Goal: Task Accomplishment & Management: Manage account settings

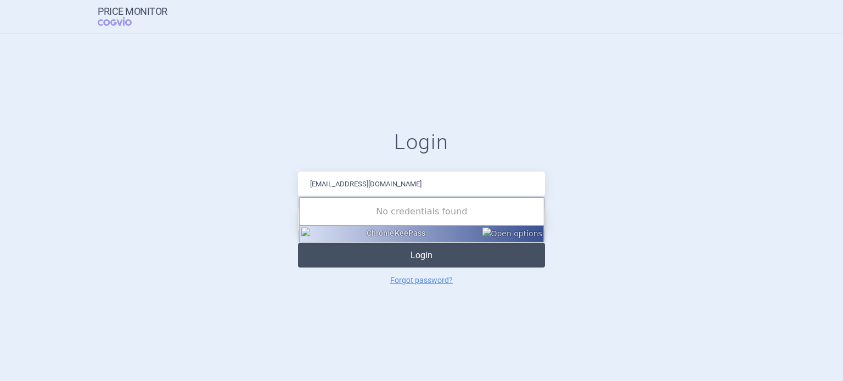
click at [407, 250] on button "Login" at bounding box center [421, 255] width 247 height 25
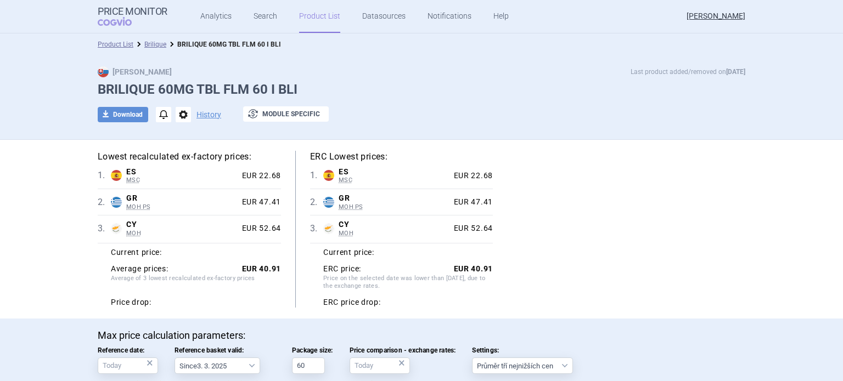
click at [317, 10] on link "Product List" at bounding box center [319, 16] width 41 height 33
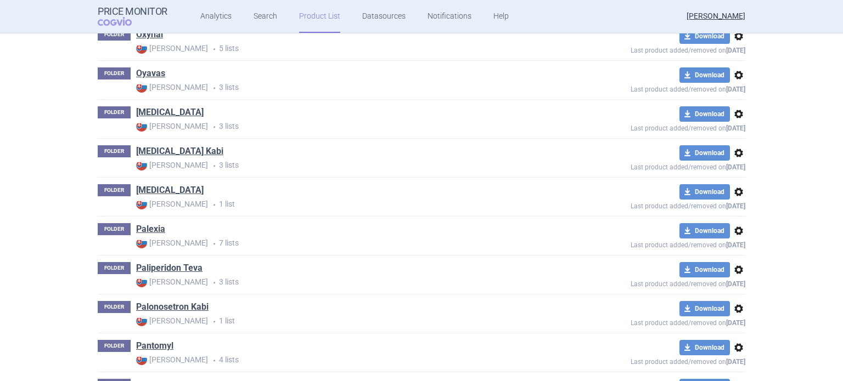
scroll to position [38776, 0]
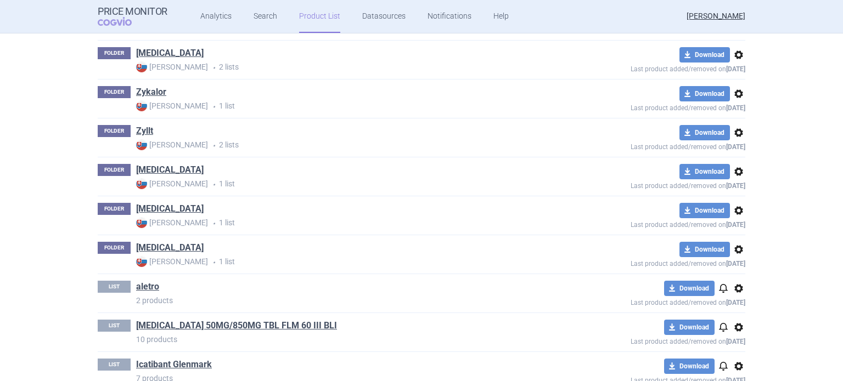
scroll to position [0, 0]
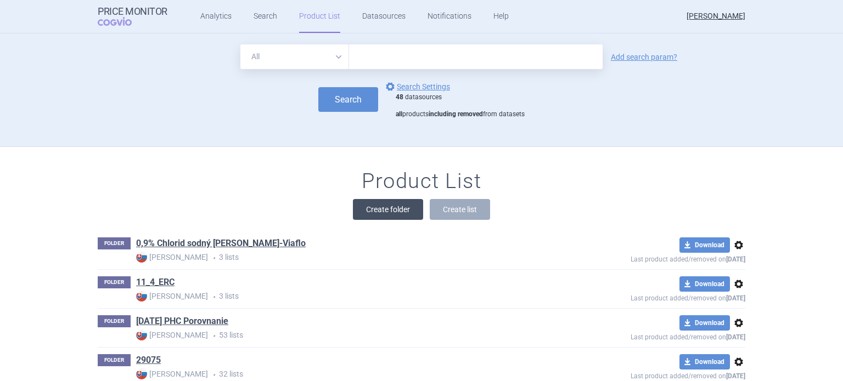
click at [402, 207] on button "Create folder" at bounding box center [388, 209] width 70 height 21
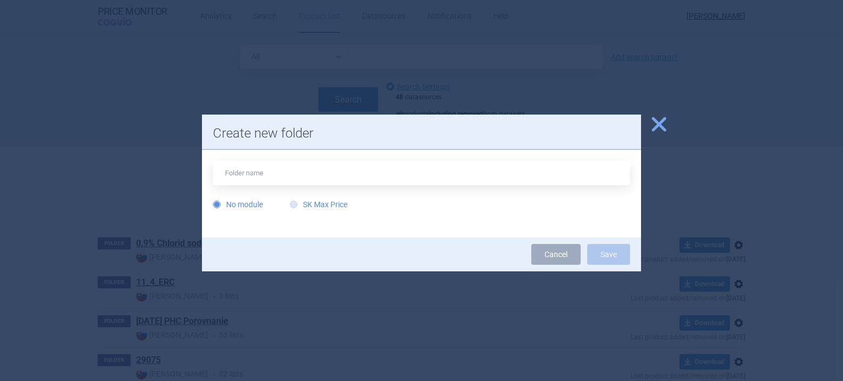
click at [323, 204] on label "SK Max Price" at bounding box center [319, 204] width 58 height 11
click at [301, 204] on input "SK Max Price" at bounding box center [295, 205] width 11 height 11
radio input "true"
click at [339, 183] on input "text" at bounding box center [421, 173] width 417 height 25
type input "Winrear"
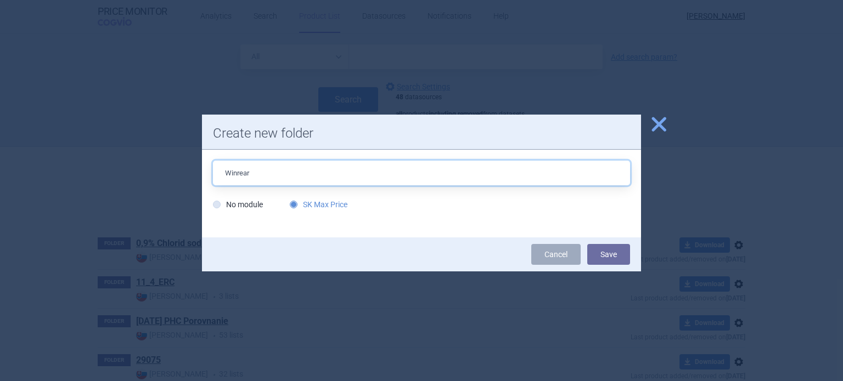
click at [587, 244] on button "Save" at bounding box center [608, 254] width 43 height 21
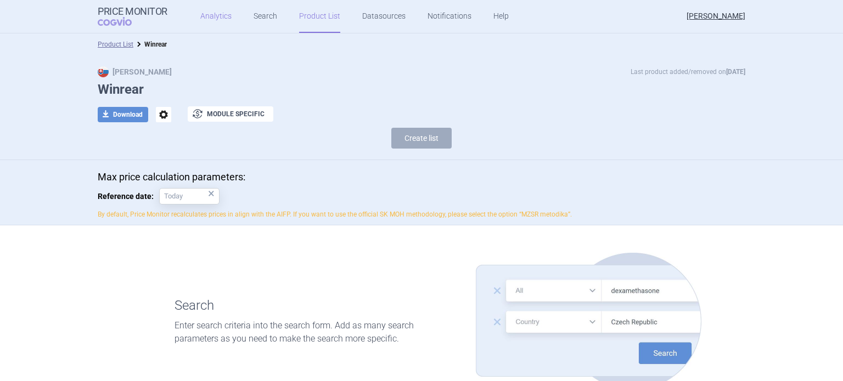
click at [205, 21] on link "Analytics" at bounding box center [215, 16] width 31 height 33
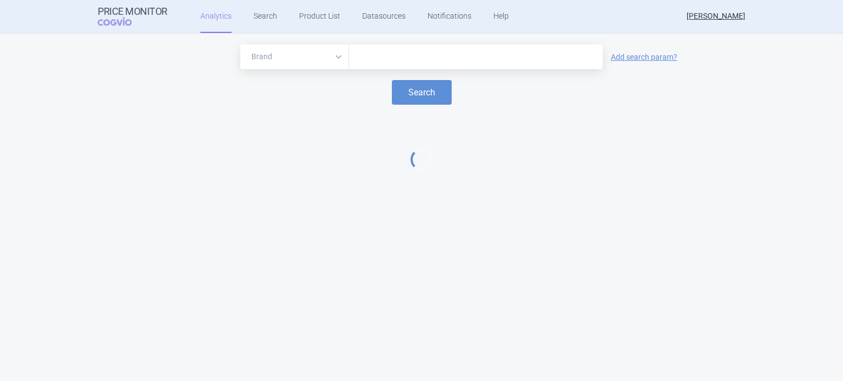
click at [367, 54] on input "text" at bounding box center [476, 57] width 243 height 14
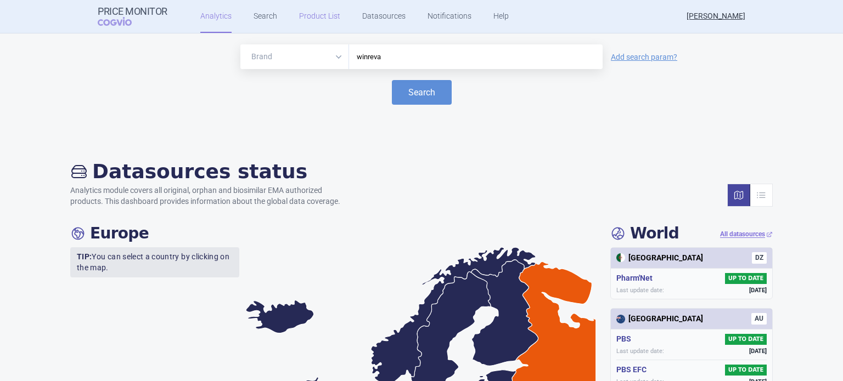
type input "winreva"
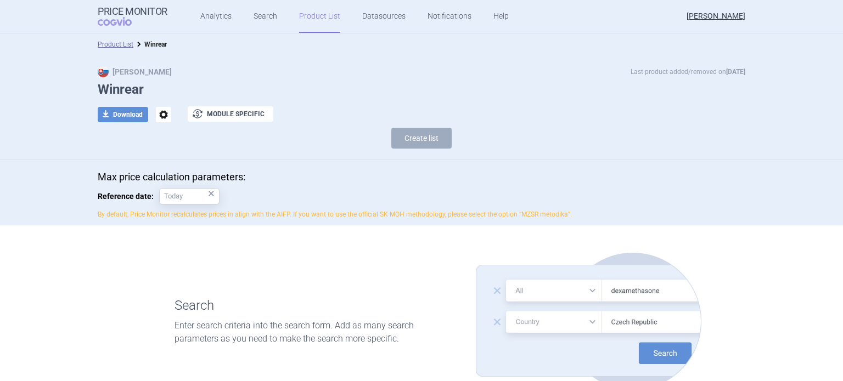
click at [158, 116] on span "options" at bounding box center [163, 114] width 15 height 15
click at [161, 158] on button "Rename" at bounding box center [159, 159] width 35 height 16
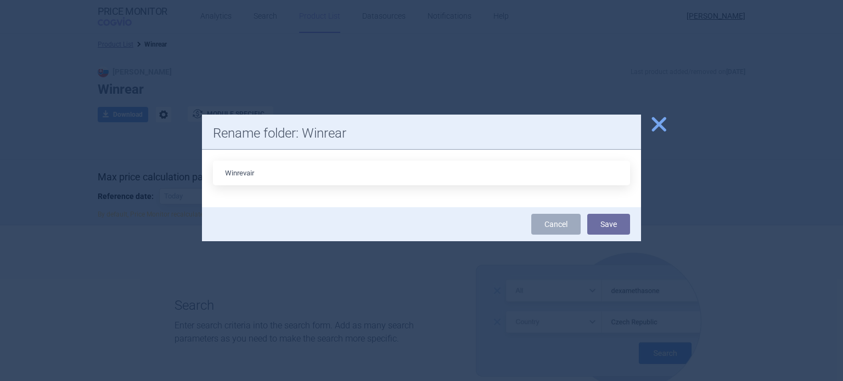
type input "Winrevair"
click at [587, 214] on button "Save" at bounding box center [608, 224] width 43 height 21
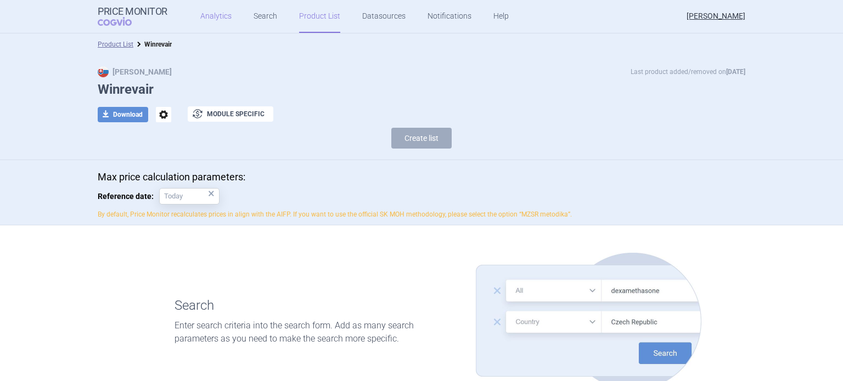
click at [213, 16] on link "Analytics" at bounding box center [215, 16] width 31 height 33
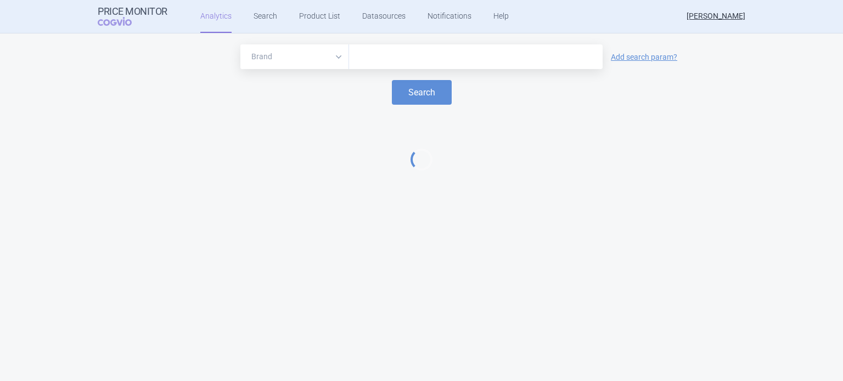
click at [373, 52] on input "text" at bounding box center [476, 57] width 243 height 14
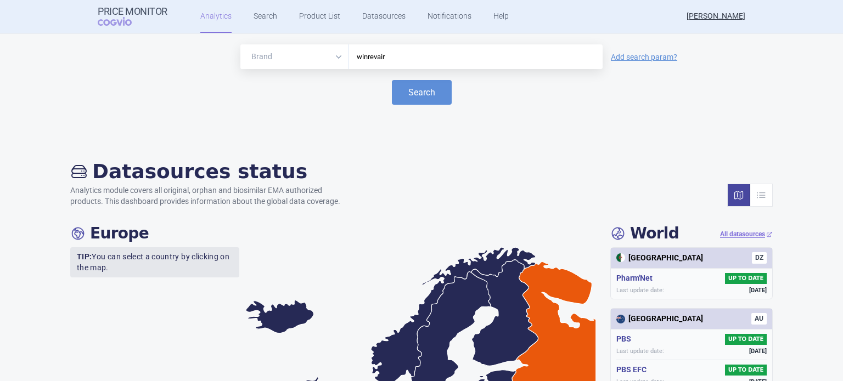
type input "winrevair"
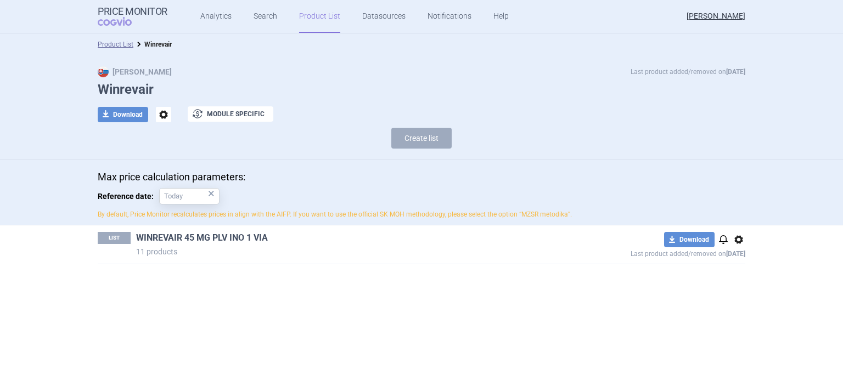
click at [195, 242] on link "WINREVAIR 45 MG PLV INO 1 VIA" at bounding box center [202, 238] width 132 height 12
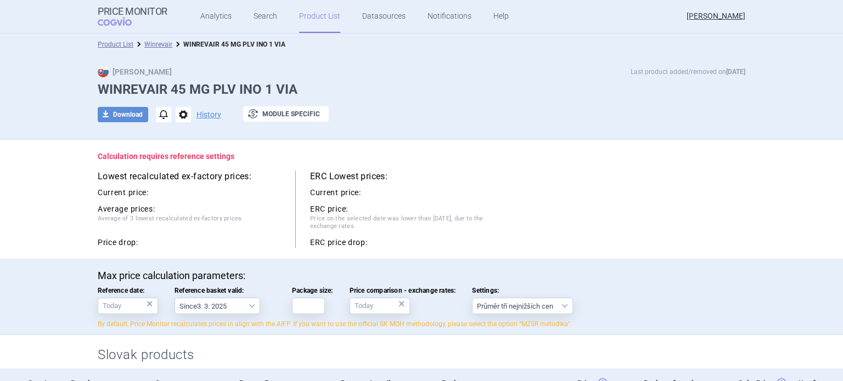
click at [306, 296] on label "Package size:" at bounding box center [312, 300] width 41 height 27
click at [306, 298] on input "Package size:" at bounding box center [308, 306] width 33 height 16
click at [305, 308] on input "Package size:" at bounding box center [308, 306] width 33 height 16
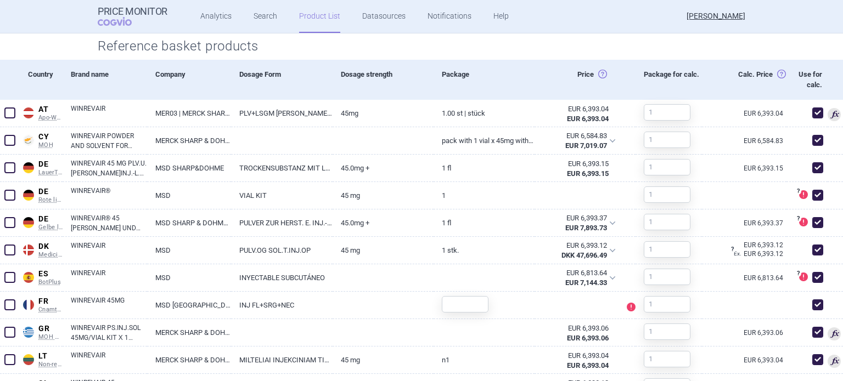
scroll to position [517, 0]
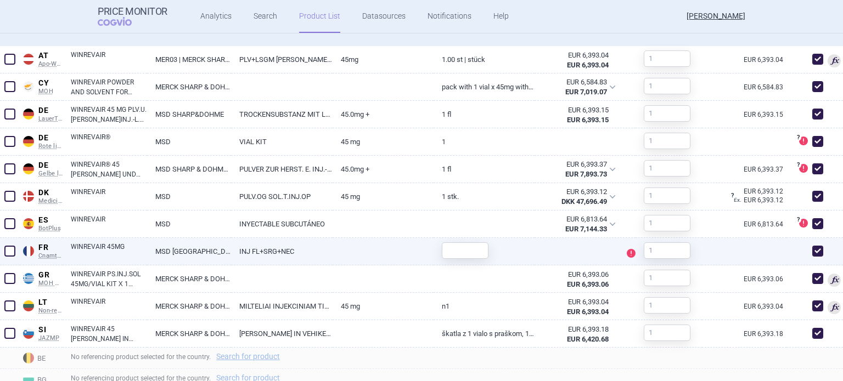
type input "1"
click at [463, 257] on input "text" at bounding box center [465, 251] width 47 height 16
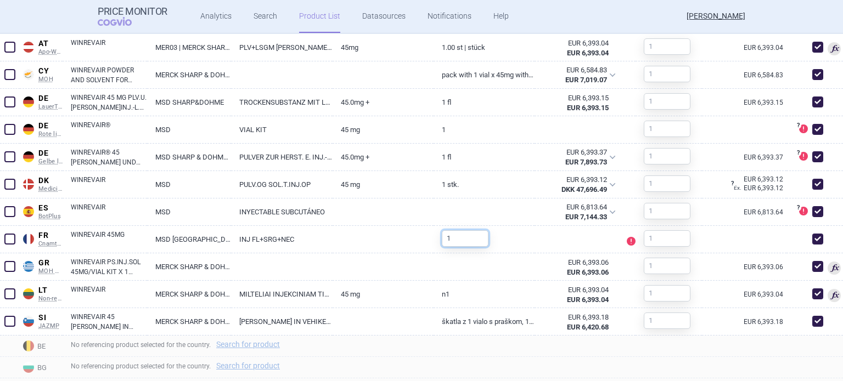
scroll to position [529, 0]
type input "1"
click at [461, 362] on div "No referencing product selected for the country. Search for product" at bounding box center [453, 367] width 780 height 21
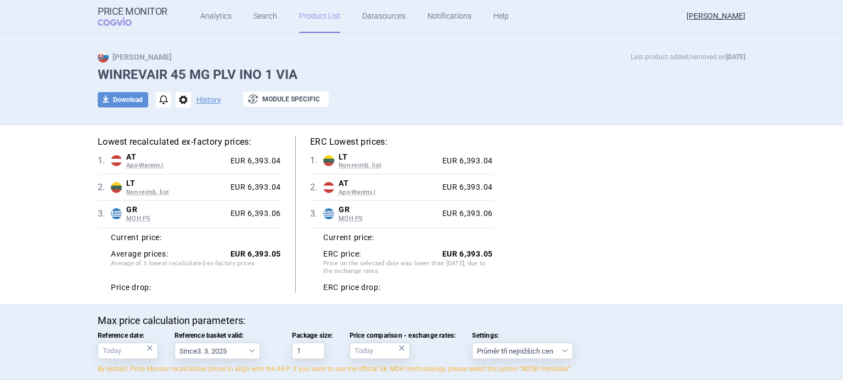
scroll to position [0, 0]
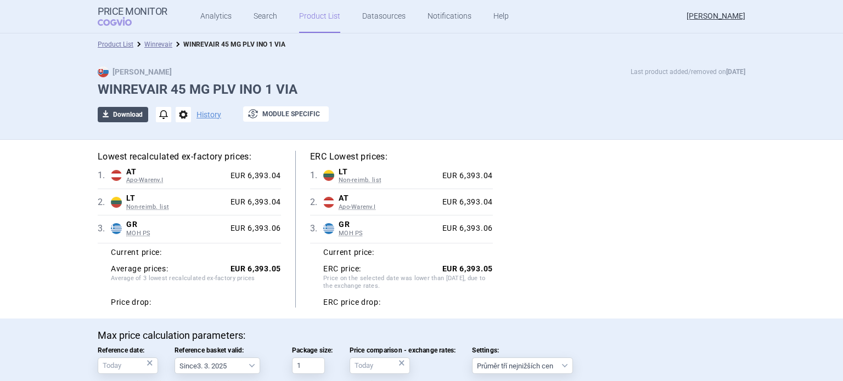
click at [124, 114] on button "download Download" at bounding box center [123, 114] width 50 height 15
select select "EUR"
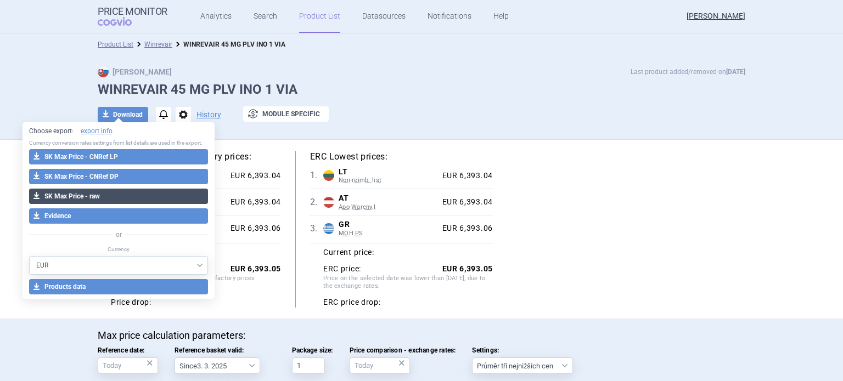
click at [121, 191] on button "download SK Max Price - raw" at bounding box center [118, 196] width 179 height 15
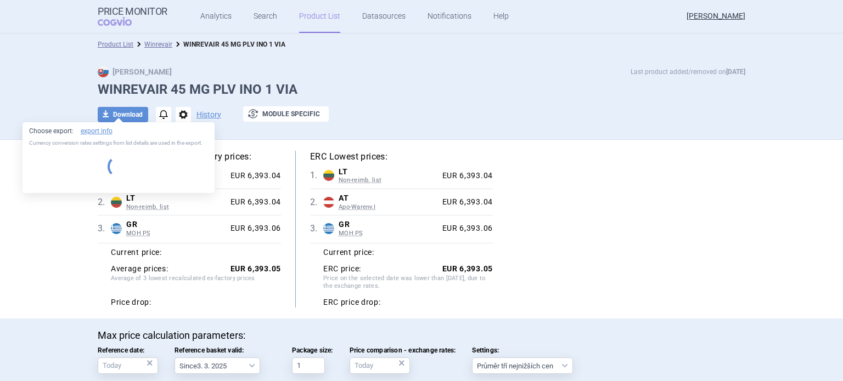
select select "EUR"
